Goal: Navigation & Orientation: Find specific page/section

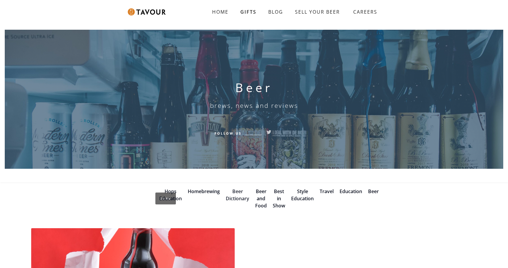
click at [240, 193] on link "Beer Dictionary" at bounding box center [237, 195] width 23 height 14
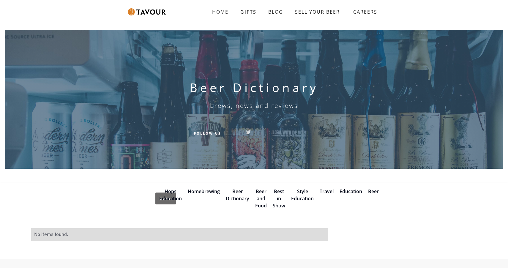
click at [222, 14] on strong "HOME" at bounding box center [220, 12] width 16 height 7
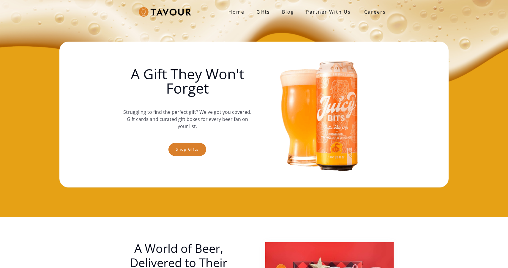
click at [291, 13] on link "Blog" at bounding box center [288, 12] width 24 height 12
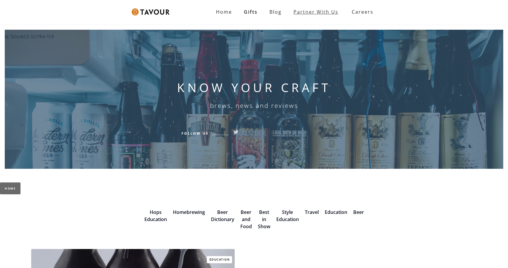
click at [333, 10] on link "Partner with Us" at bounding box center [316, 12] width 57 height 12
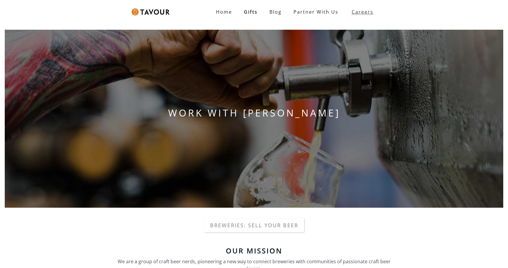
click at [370, 12] on strong "Careers" at bounding box center [363, 12] width 22 height 12
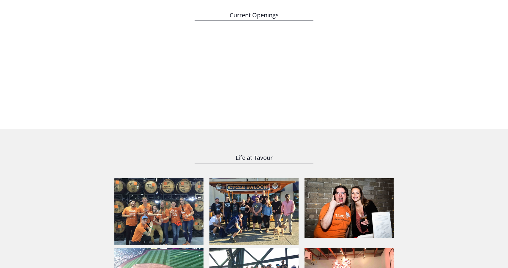
scroll to position [296, 0]
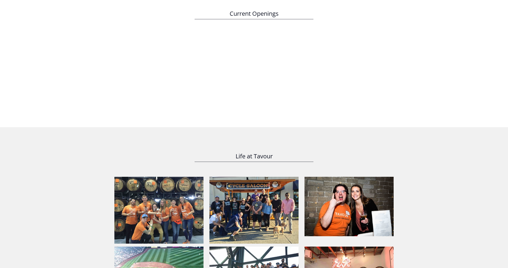
click at [358, 222] on img at bounding box center [349, 206] width 89 height 59
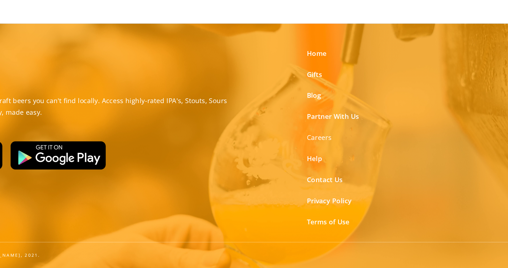
scroll to position [1012, 0]
